Goal: Task Accomplishment & Management: Use online tool/utility

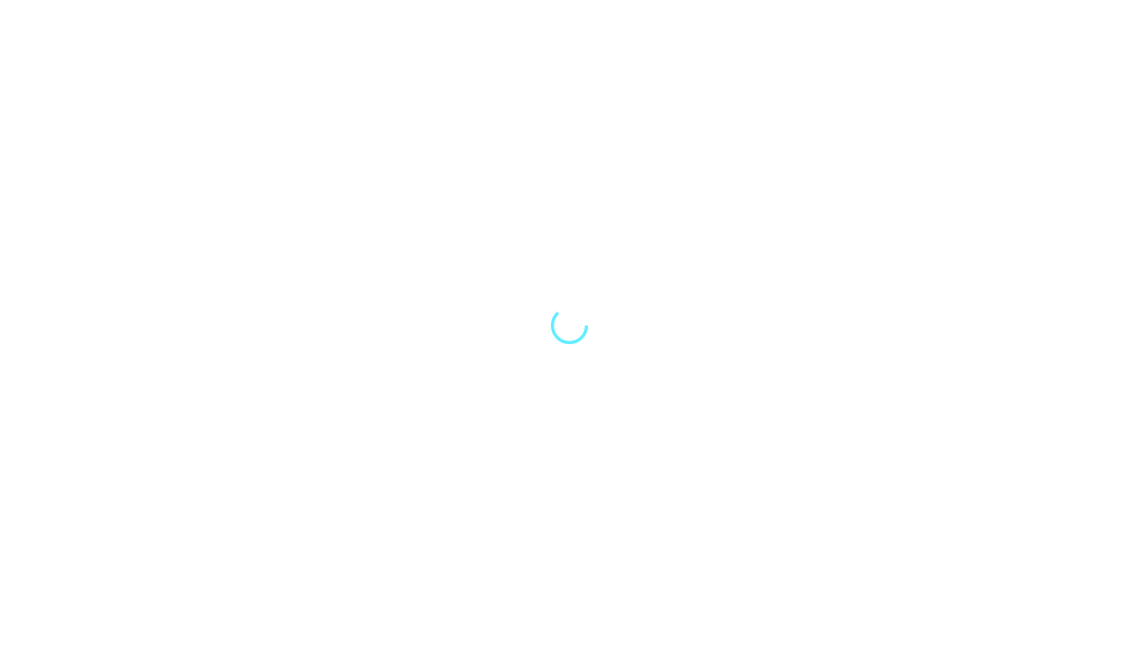
select select "Song"
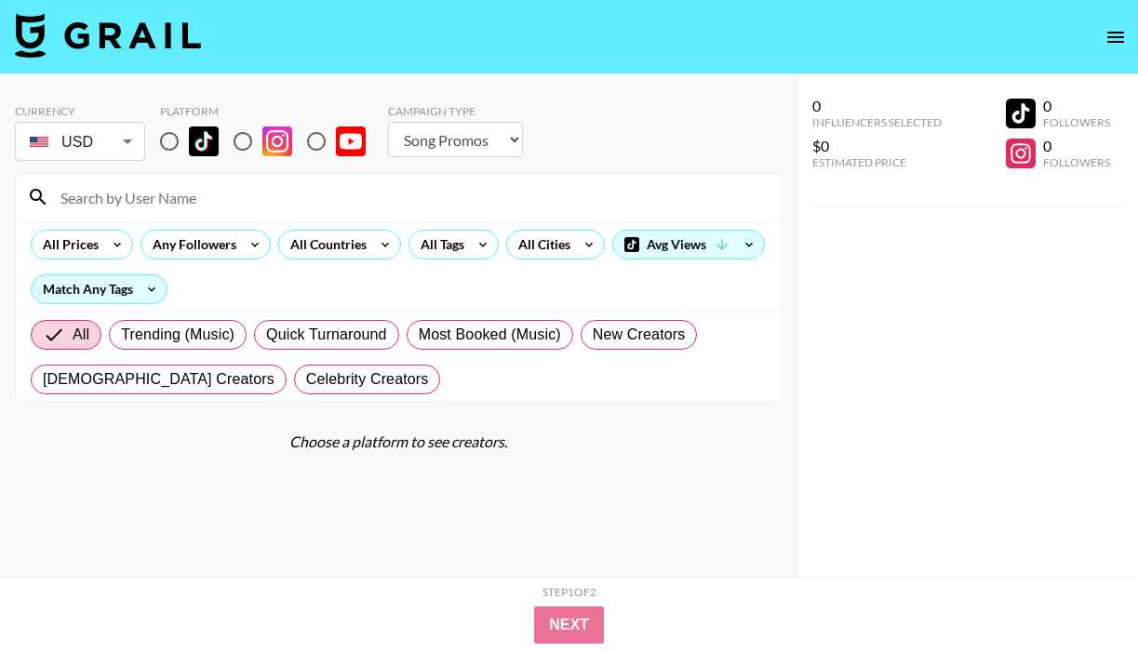
click at [238, 115] on div "Platform" at bounding box center [270, 111] width 221 height 14
click at [238, 133] on input "radio" at bounding box center [242, 141] width 39 height 39
radio input "true"
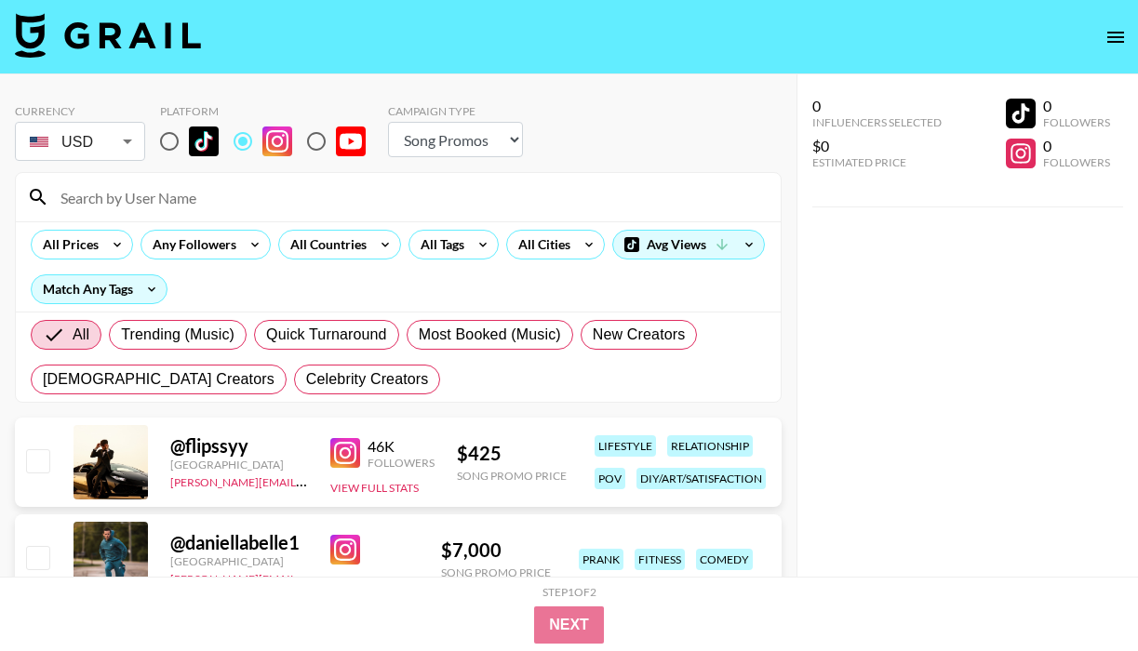
click at [215, 186] on input at bounding box center [409, 197] width 720 height 30
paste input "@oliviapotterygirl"
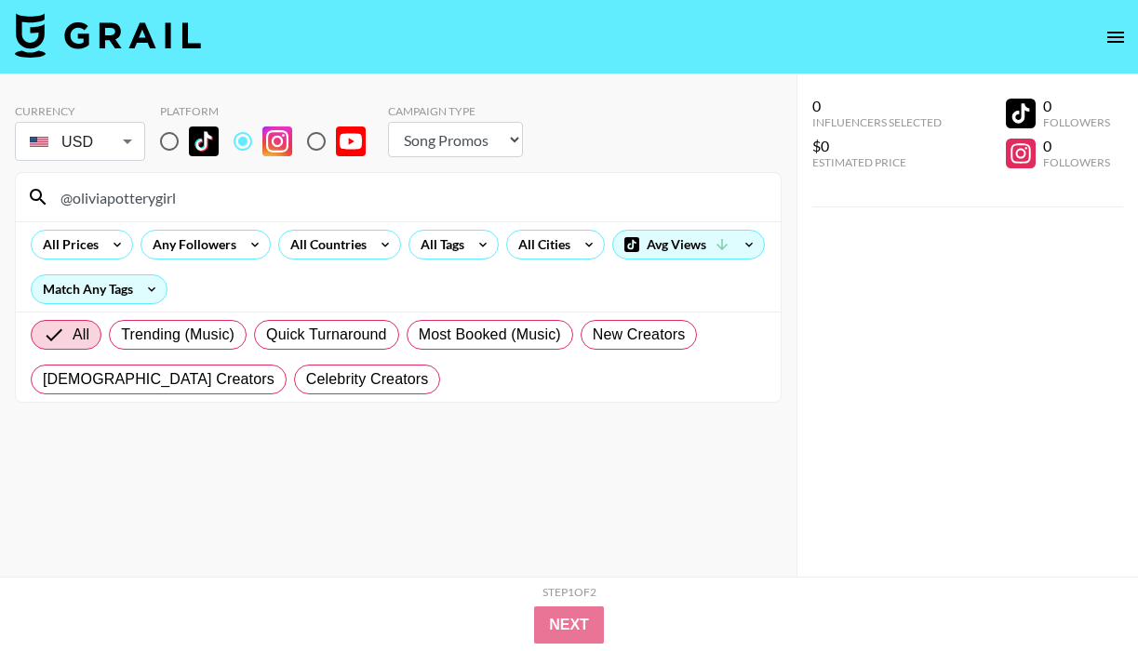
type input "@oliviapotterygirl"
click at [166, 150] on input "radio" at bounding box center [169, 141] width 39 height 39
radio input "true"
click at [236, 140] on input "radio" at bounding box center [242, 141] width 39 height 39
radio input "true"
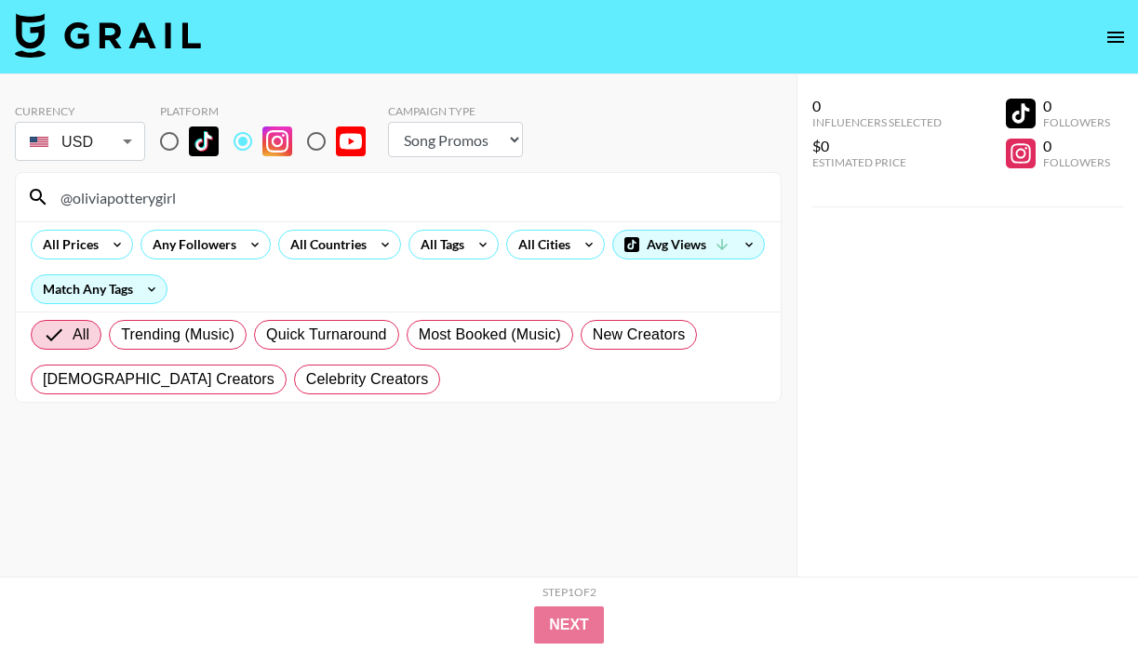
click at [277, 205] on input "@oliviapotterygirl" at bounding box center [409, 197] width 720 height 30
paste input "@theturmerictimes"
type input "@oliviapotterygirl@theturmerictimes"
drag, startPoint x: 337, startPoint y: 202, endPoint x: -40, endPoint y: 197, distance: 376.8
click at [0, 197] on html "Currency USD USD ​ Platform Campaign Type Choose Type... Song Promos Brand Prom…" at bounding box center [569, 363] width 1138 height 726
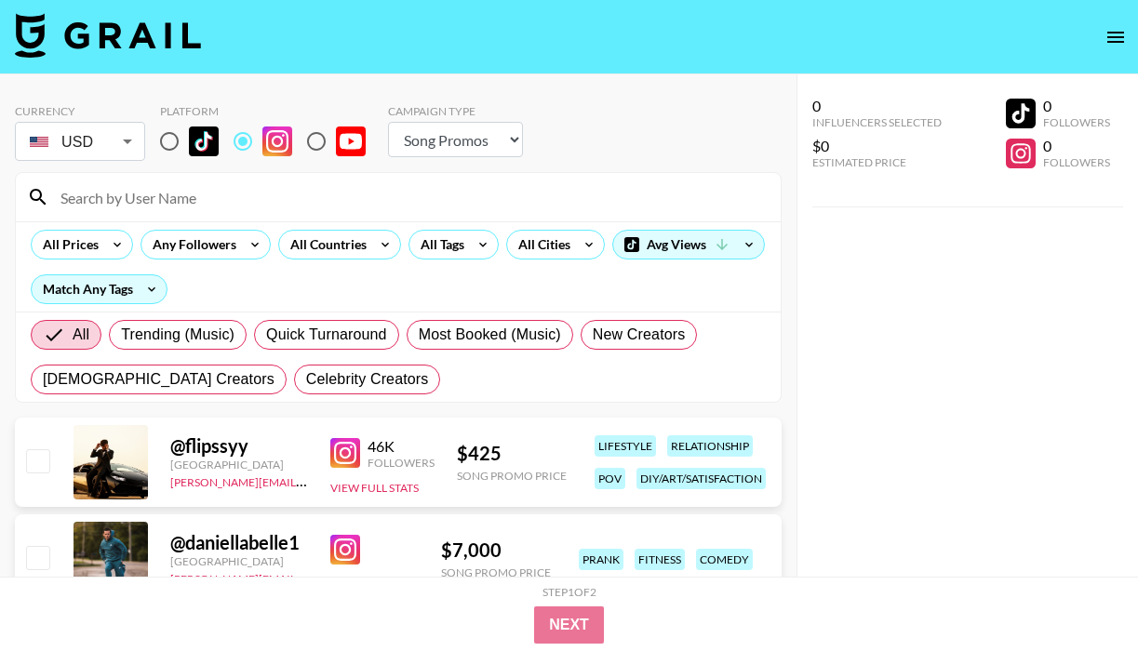
click at [177, 141] on input "radio" at bounding box center [169, 141] width 39 height 39
radio input "true"
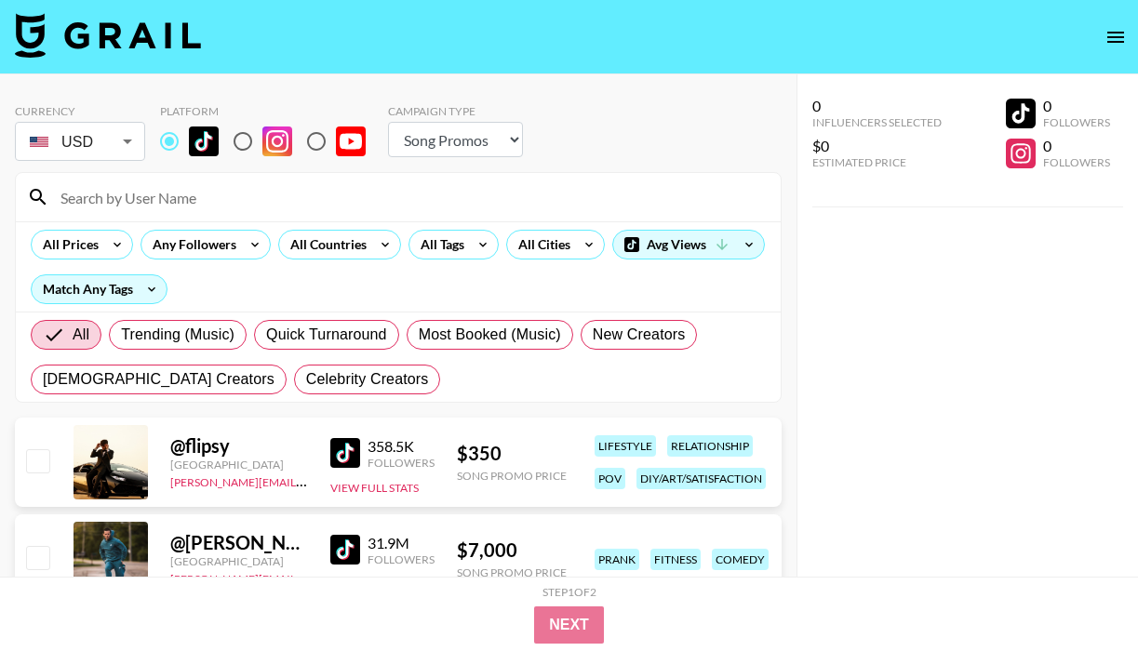
click at [176, 206] on input at bounding box center [409, 197] width 720 height 30
paste input "@theturmerictimes"
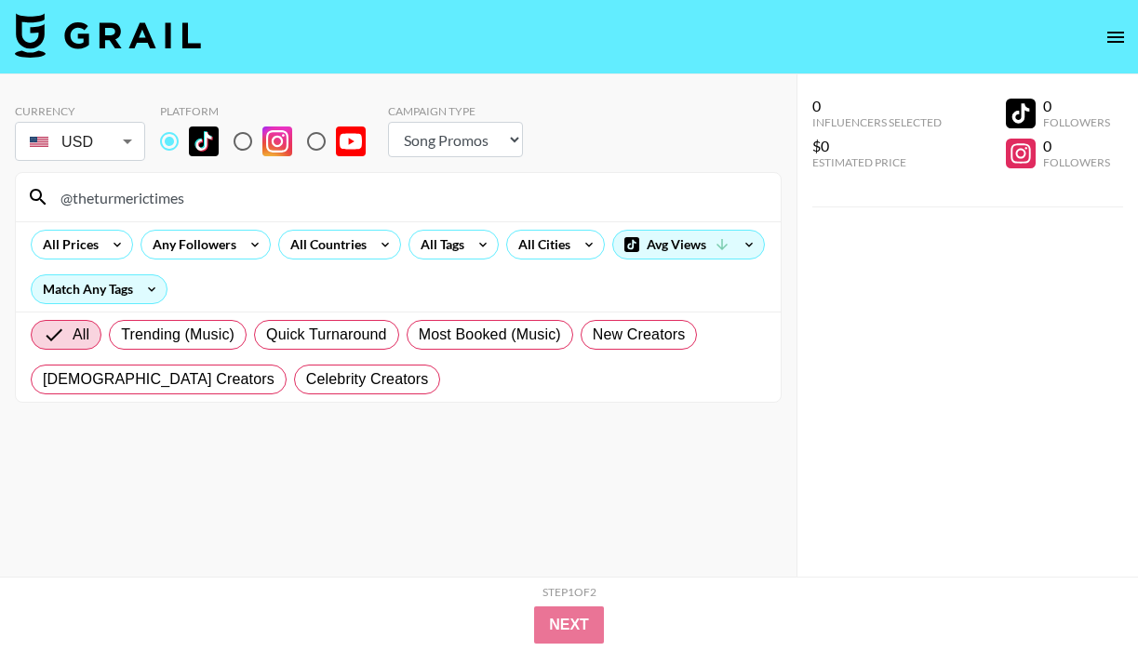
type input "@theturmerictimes"
